Goal: Contribute content: Contribute content

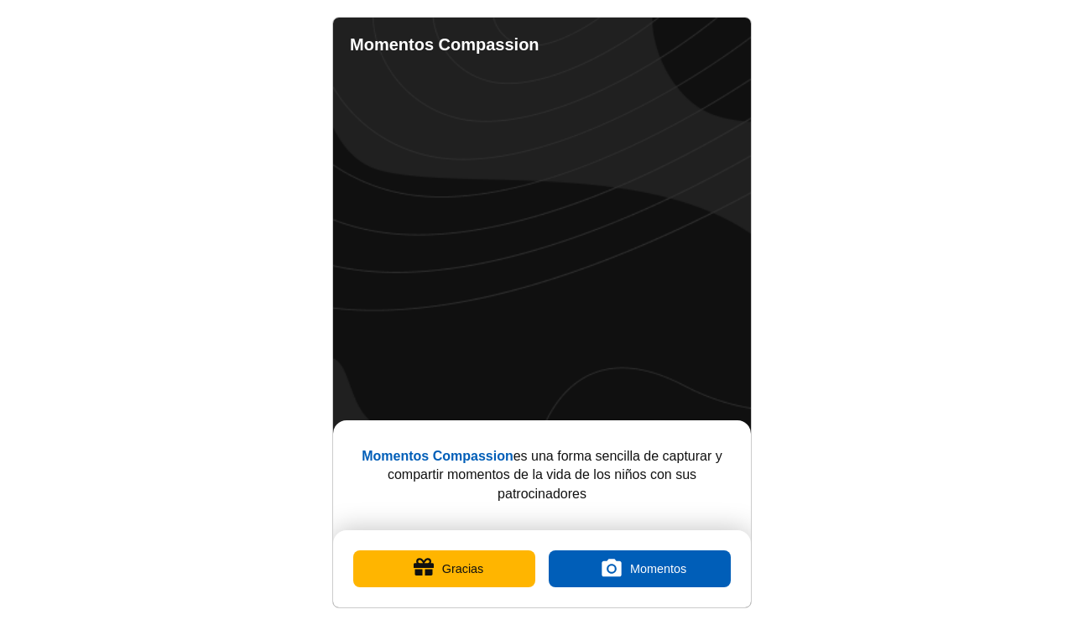
click at [428, 580] on button "Gracias" at bounding box center [444, 568] width 182 height 37
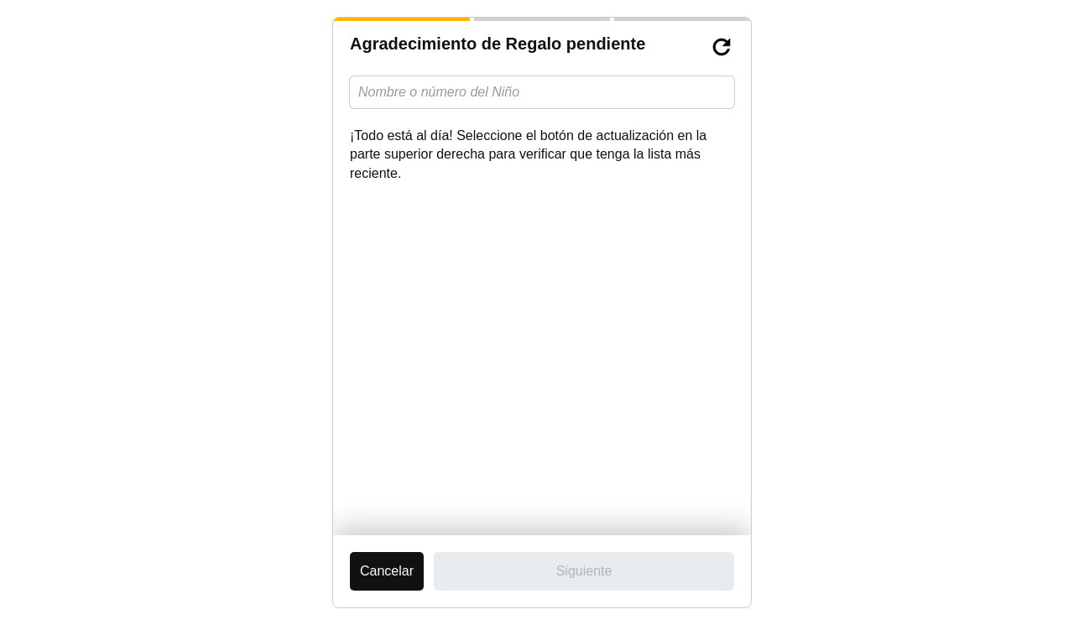
click at [404, 576] on button "Cancelar" at bounding box center [387, 571] width 74 height 39
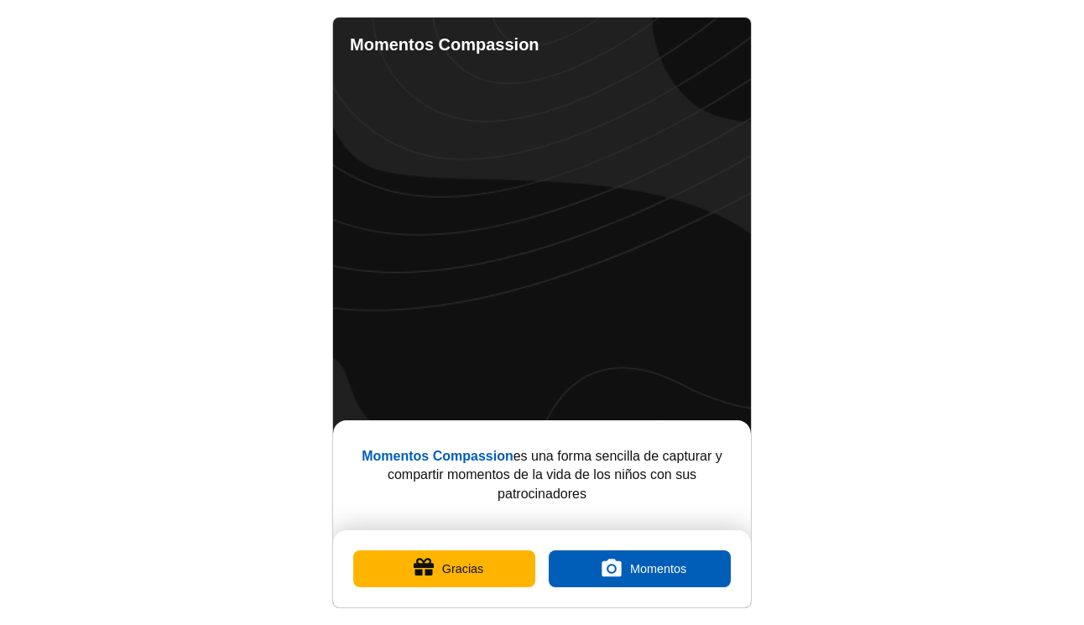
click at [623, 571] on label "Momentos" at bounding box center [640, 568] width 182 height 37
click at [639, 569] on input "Momentos" at bounding box center [639, 569] width 0 height 0
click at [644, 558] on label "Momentos" at bounding box center [640, 568] width 182 height 37
click at [639, 569] on input "Momentos" at bounding box center [639, 569] width 0 height 0
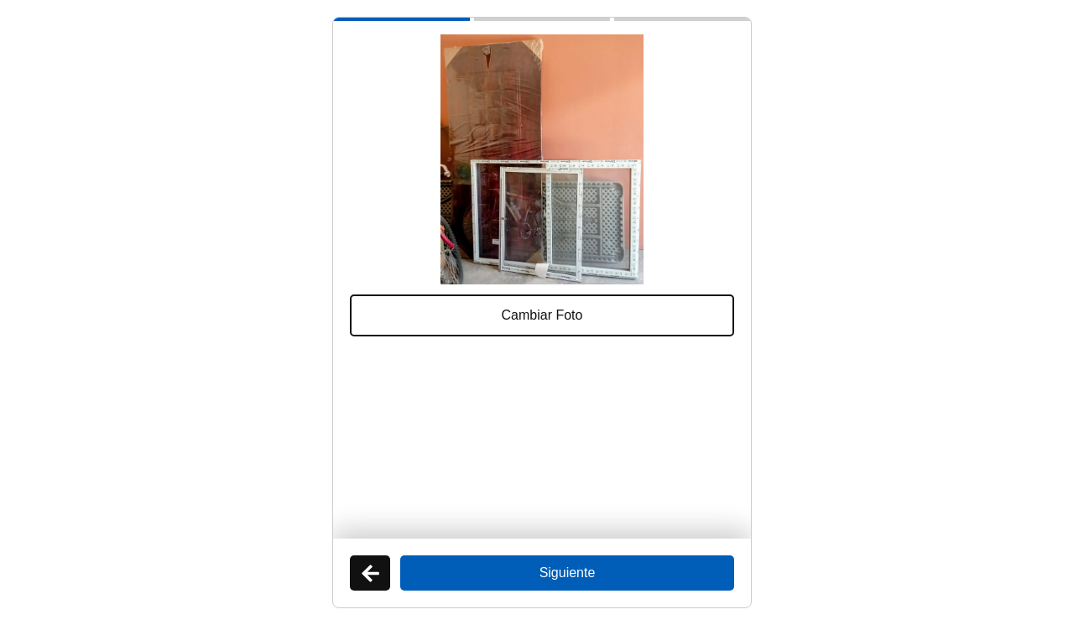
click at [597, 567] on button "Siguiente" at bounding box center [567, 573] width 334 height 35
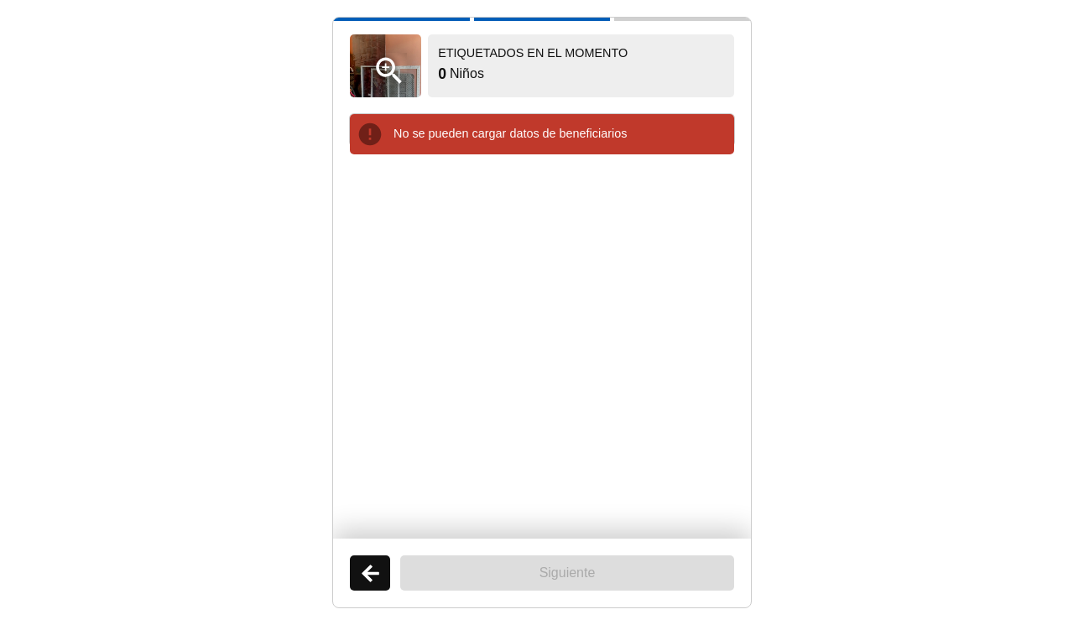
click at [469, 74] on div "0 Niños" at bounding box center [581, 74] width 286 height 21
drag, startPoint x: 469, startPoint y: 74, endPoint x: 485, endPoint y: 170, distance: 97.8
click at [469, 88] on div "Etiquetados en el Momento 0 Niños" at bounding box center [581, 65] width 306 height 63
click at [371, 566] on button "Atrás" at bounding box center [370, 573] width 40 height 35
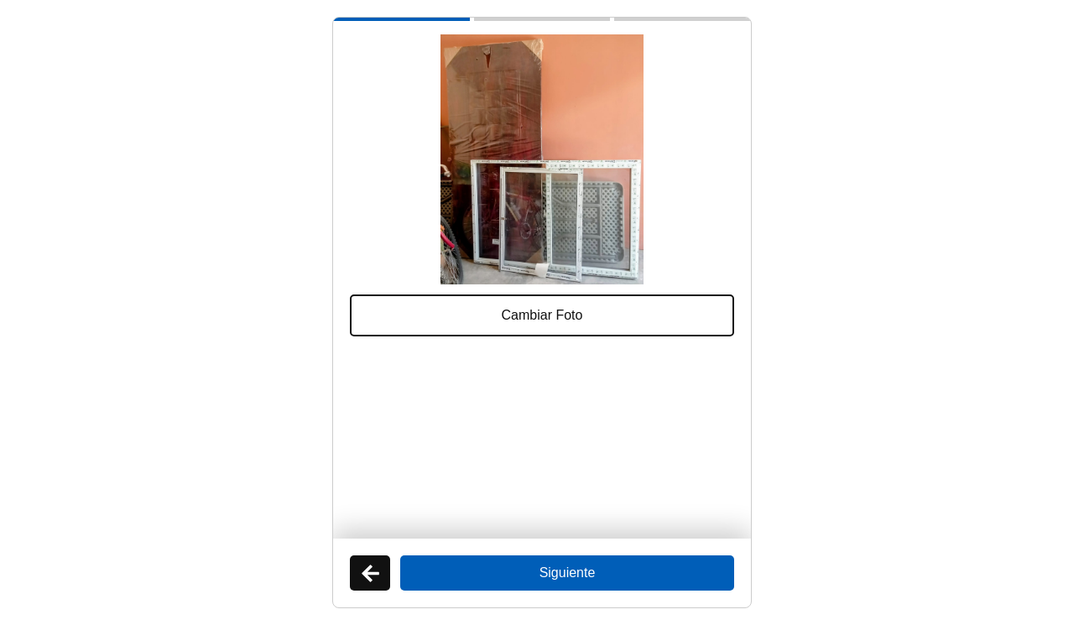
click at [369, 577] on button at bounding box center [370, 573] width 40 height 35
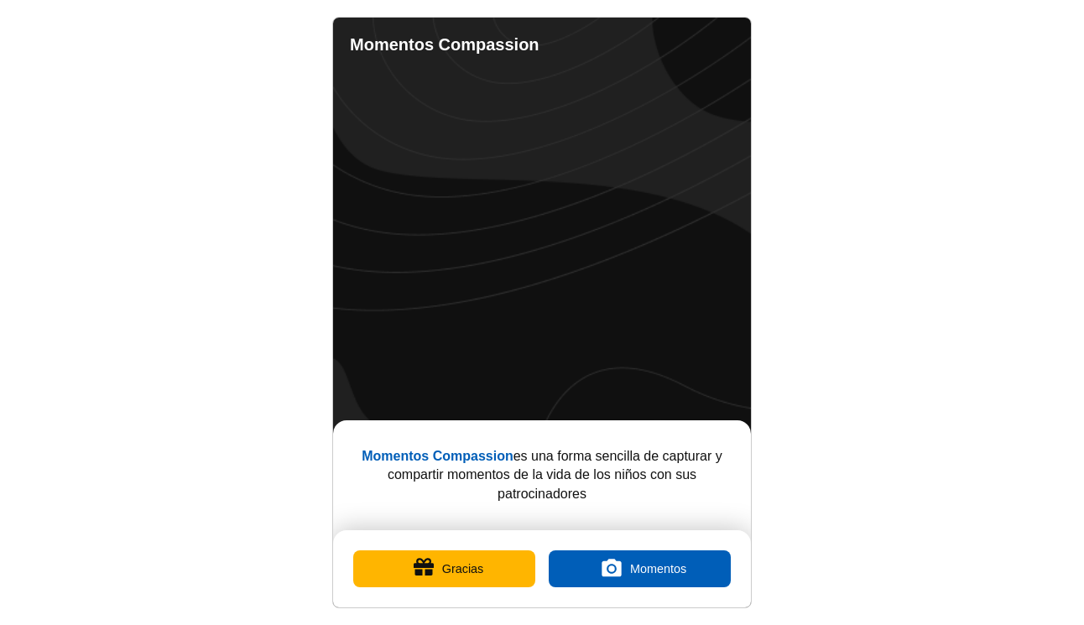
click at [614, 563] on label "Momentos" at bounding box center [640, 568] width 182 height 37
click at [639, 569] on input "Momentos" at bounding box center [639, 569] width 0 height 0
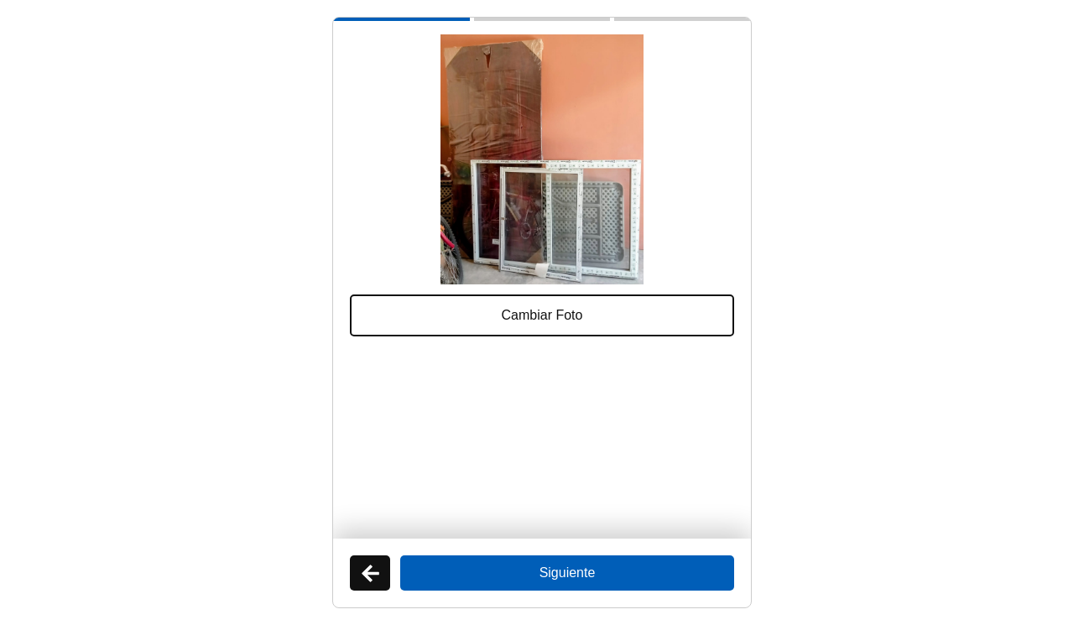
click at [563, 315] on label "Cambiar Foto" at bounding box center [542, 316] width 384 height 42
click at [582, 306] on input "Cambiar Foto" at bounding box center [582, 306] width 0 height 0
click at [534, 577] on button "Siguiente" at bounding box center [567, 573] width 334 height 35
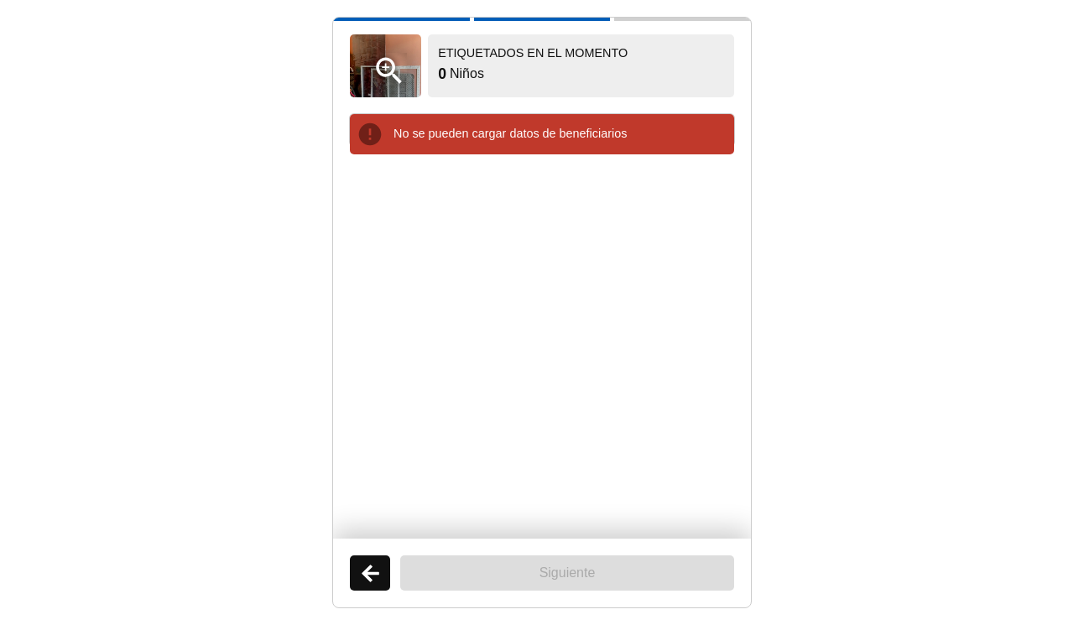
click at [457, 70] on div "0 Niños" at bounding box center [581, 74] width 286 height 21
click at [456, 70] on div "0 Niños" at bounding box center [581, 74] width 286 height 21
click at [381, 71] on button "View Photo" at bounding box center [385, 65] width 71 height 63
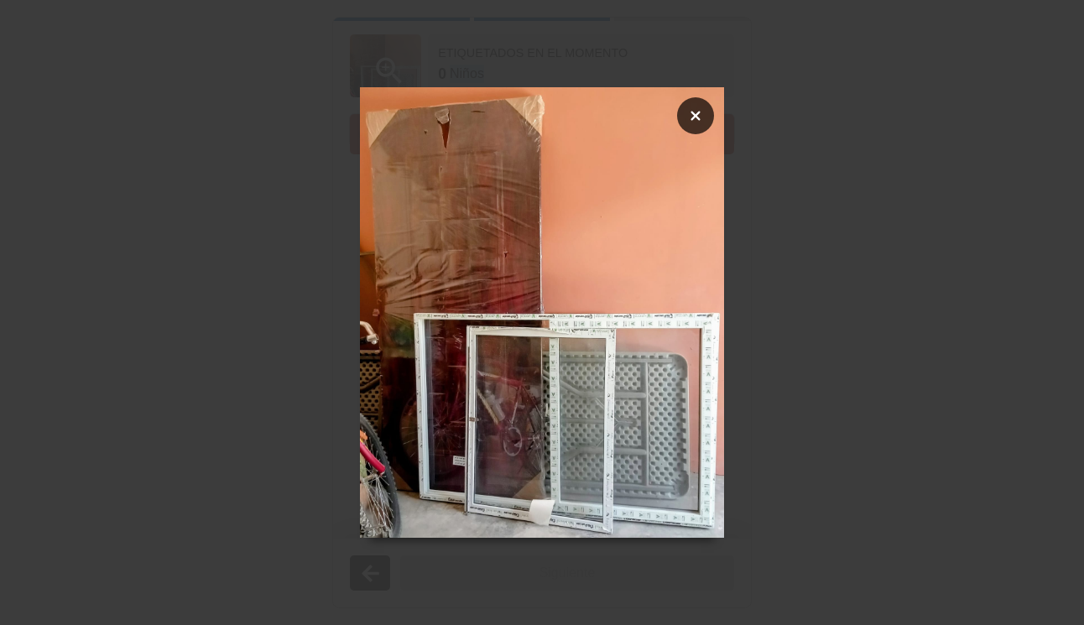
click at [701, 125] on button "Close" at bounding box center [695, 115] width 37 height 37
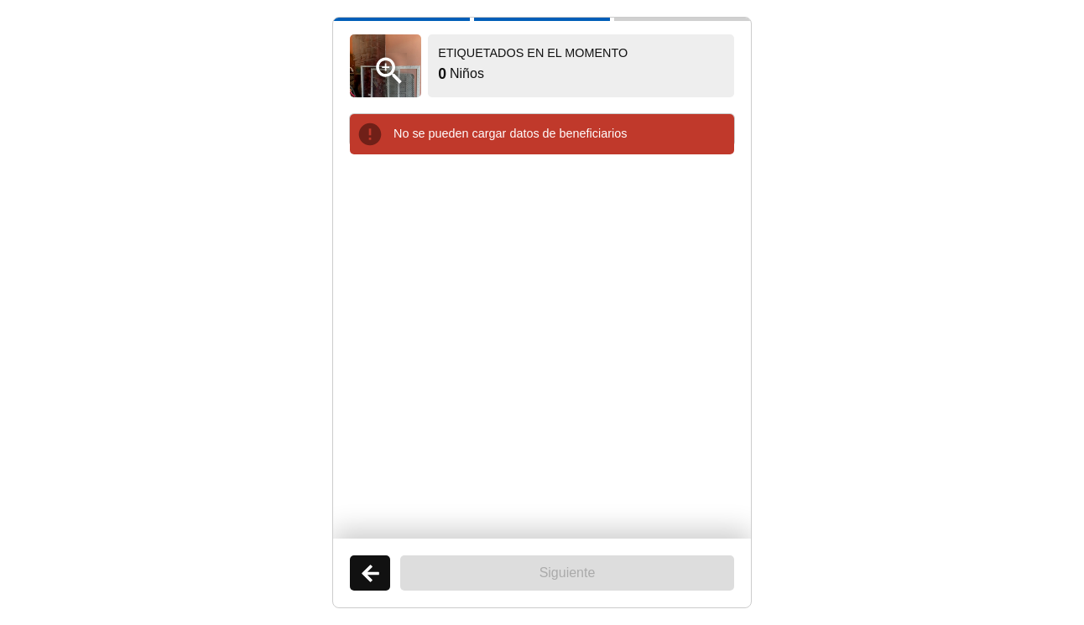
click at [390, 589] on div "Siguiente" at bounding box center [542, 573] width 418 height 69
click at [385, 580] on button "Atrás" at bounding box center [370, 573] width 40 height 35
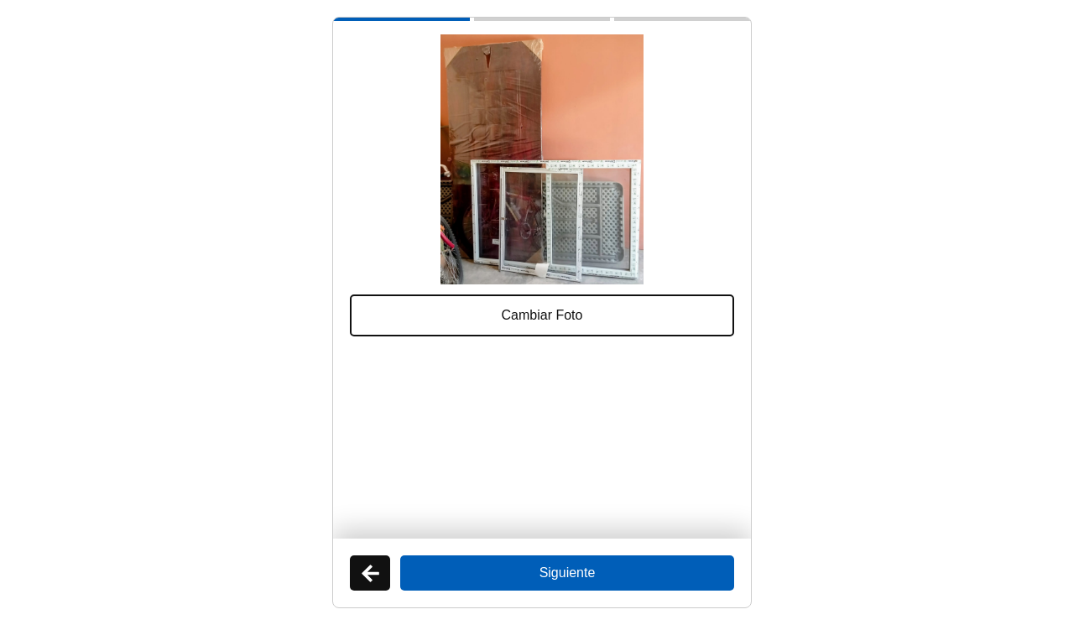
click at [385, 580] on button at bounding box center [370, 573] width 40 height 35
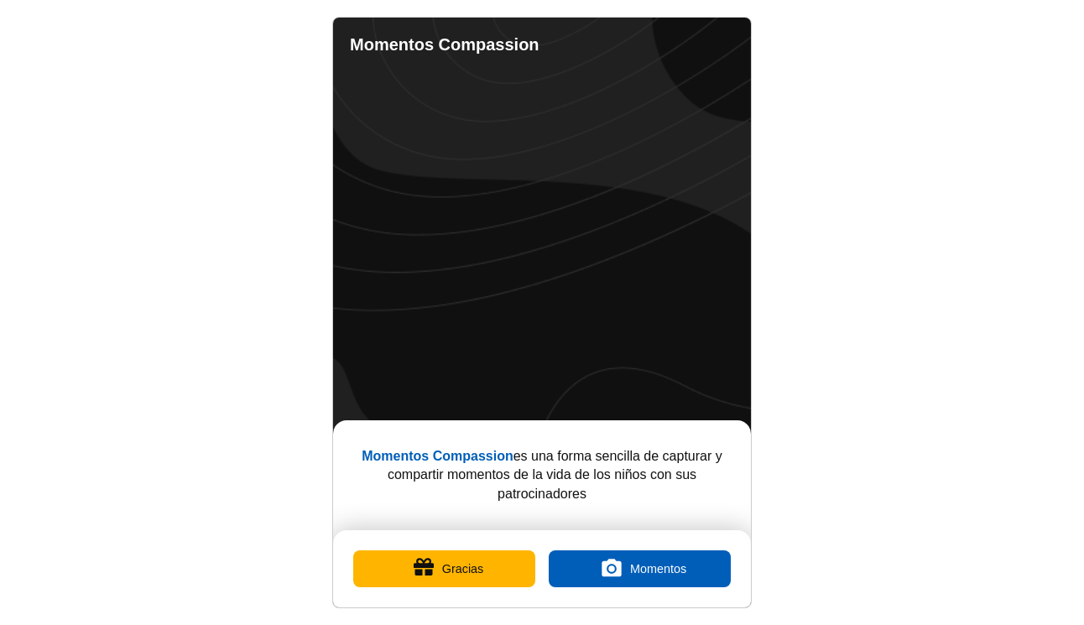
click at [384, 577] on button "Gracias" at bounding box center [444, 568] width 182 height 37
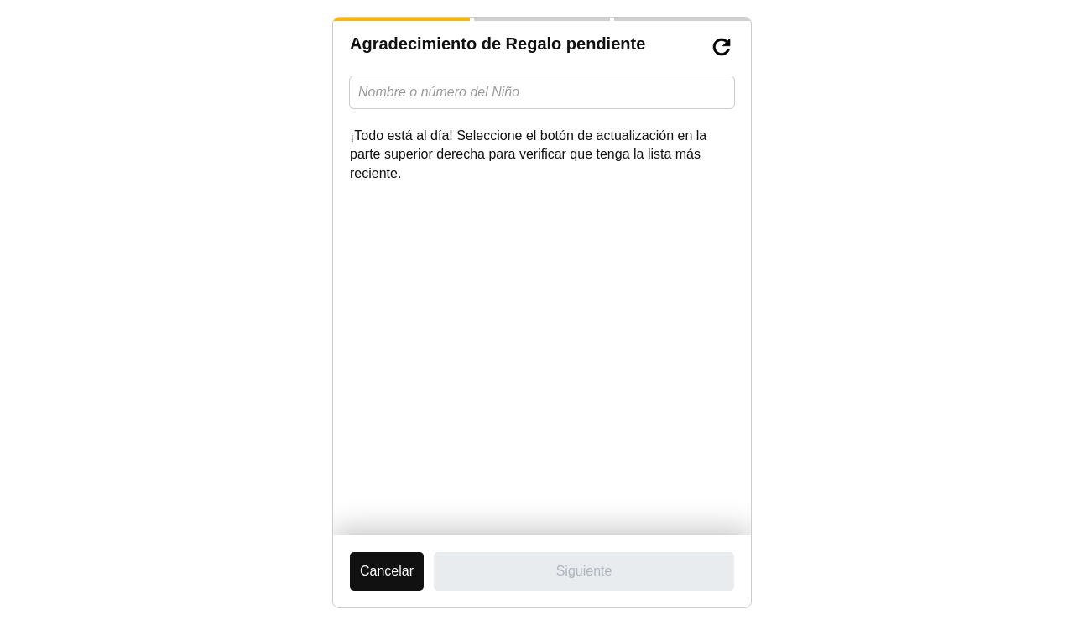
click at [383, 577] on button "Cancelar" at bounding box center [387, 571] width 74 height 39
